Goal: Task Accomplishment & Management: Use online tool/utility

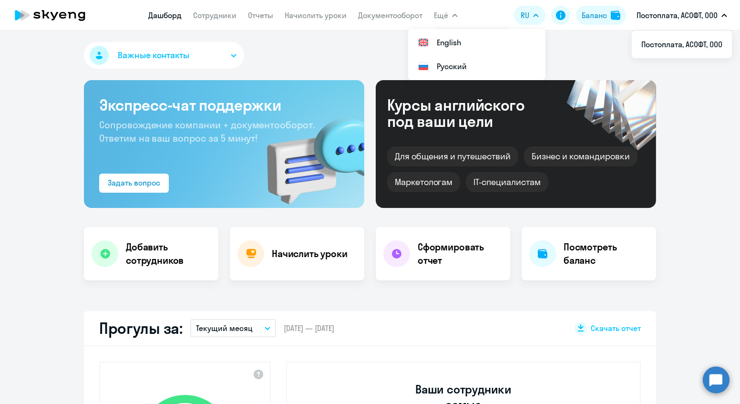
click at [660, 13] on p "Постоплата, АСОФТ, ООО" at bounding box center [677, 15] width 81 height 11
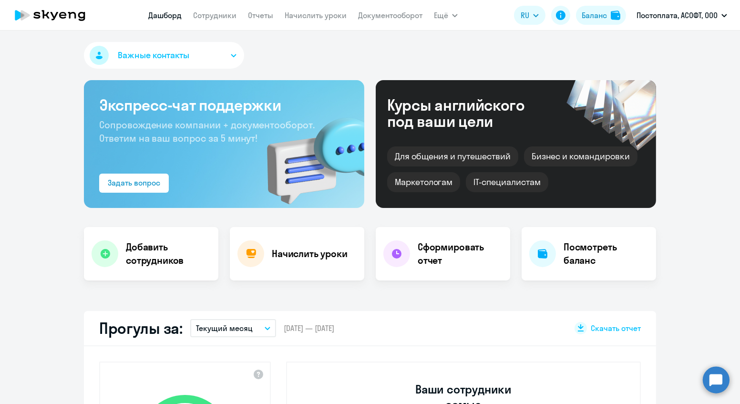
select select "30"
click at [310, 251] on h4 "Начислить уроки" at bounding box center [310, 253] width 76 height 13
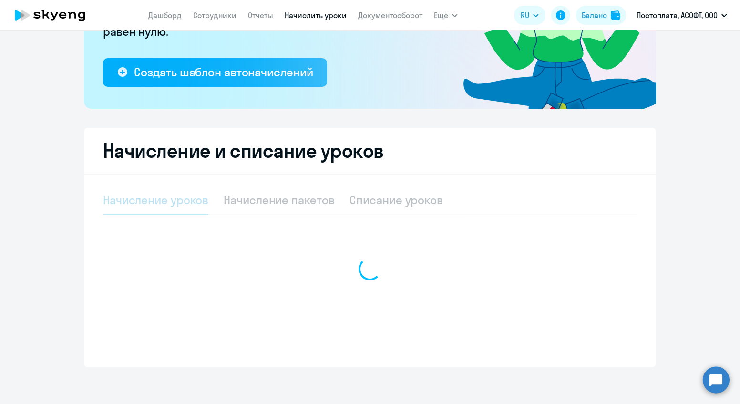
select select "10"
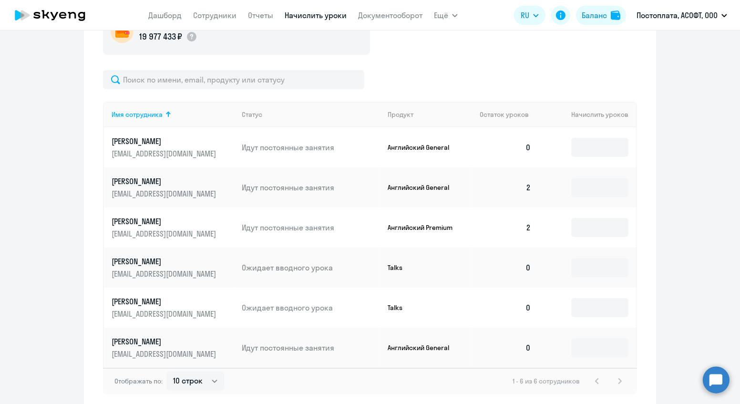
scroll to position [377, 0]
click at [584, 145] on input at bounding box center [599, 146] width 57 height 19
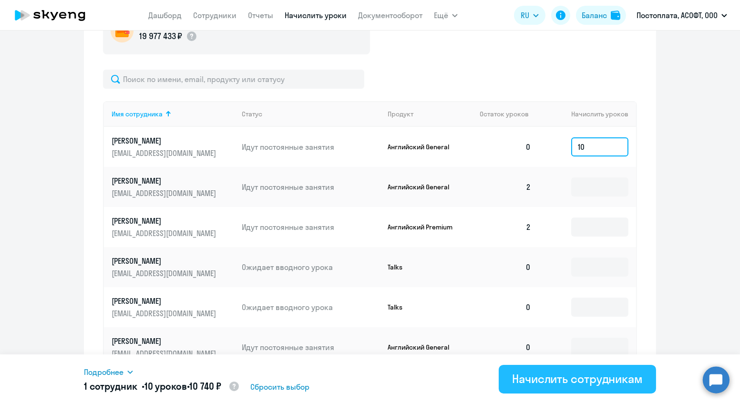
type input "10"
click at [582, 383] on div "Начислить сотрудникам" at bounding box center [577, 378] width 131 height 15
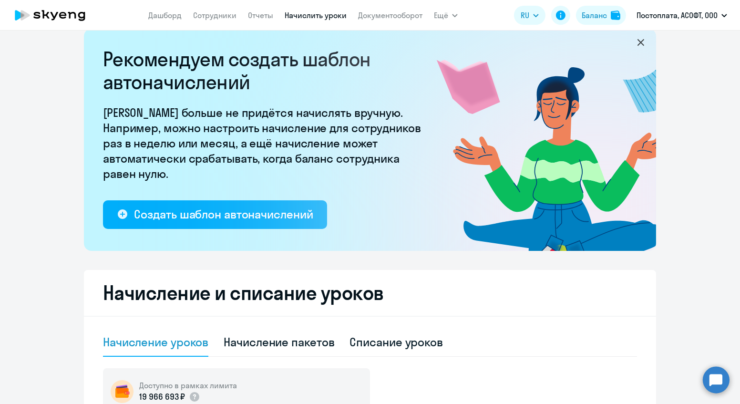
scroll to position [0, 0]
